Goal: Task Accomplishment & Management: Use online tool/utility

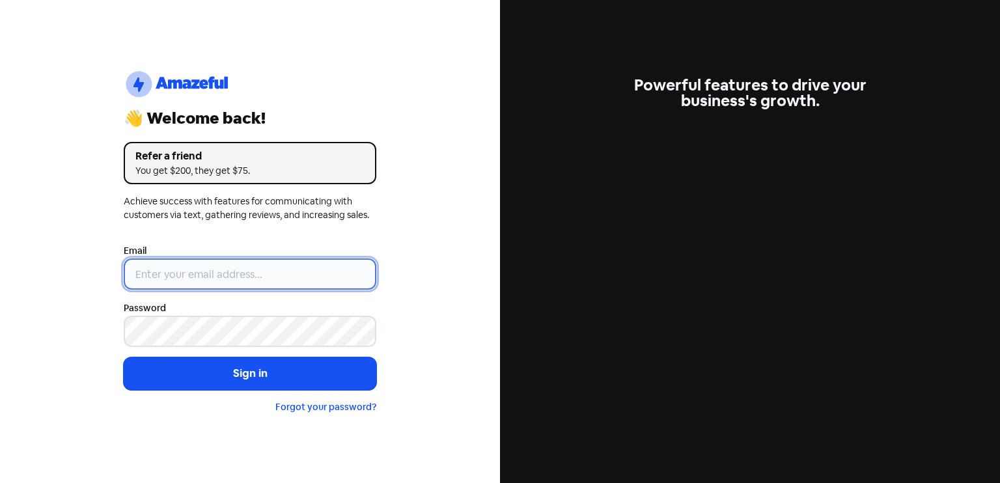
type input "[EMAIL_ADDRESS][DOMAIN_NAME]"
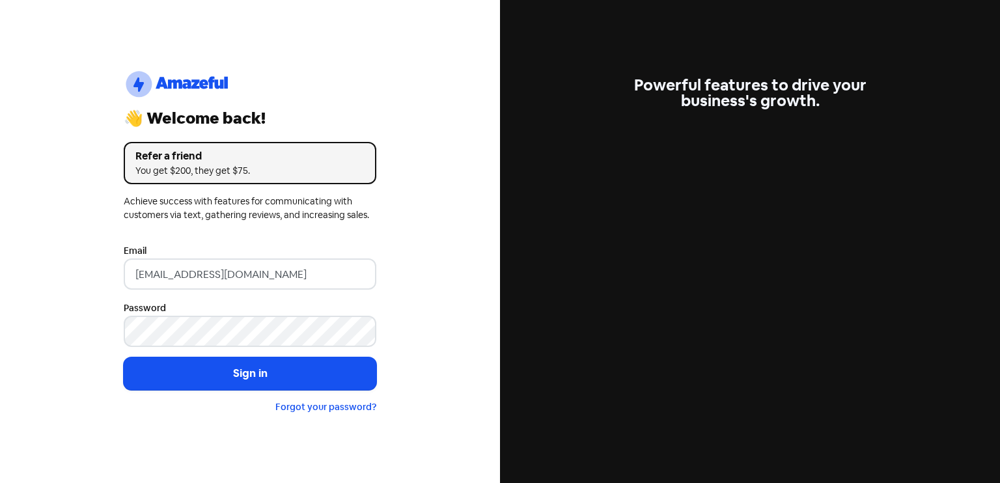
click at [271, 378] on button "Sign in" at bounding box center [250, 373] width 253 height 33
